Goal: Complete application form: Complete application form

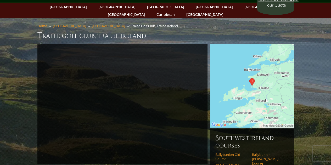
scroll to position [23, 0]
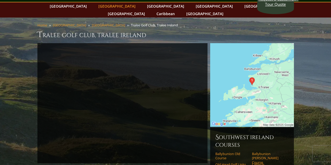
click at [105, 5] on link "[GEOGRAPHIC_DATA]" at bounding box center [117, 6] width 42 height 8
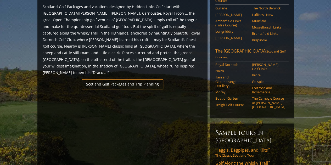
scroll to position [316, 0]
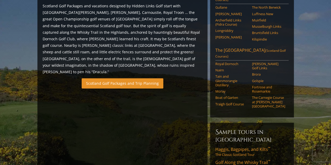
click at [126, 78] on link "Scotland Golf Packages and Trip Planning" at bounding box center [123, 83] width 82 height 10
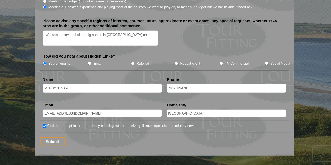
scroll to position [663, 0]
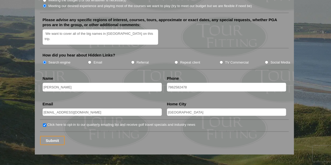
click at [168, 83] on input "7862582478" at bounding box center [226, 87] width 119 height 9
click at [52, 136] on input "Submit" at bounding box center [52, 140] width 25 height 9
